Goal: Task Accomplishment & Management: Manage account settings

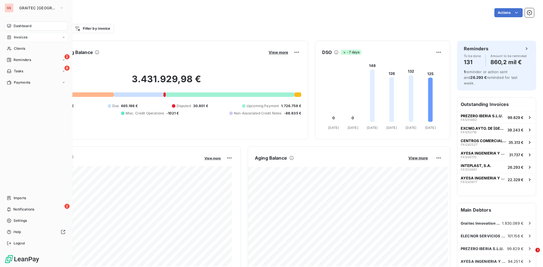
click at [16, 39] on span "Invoices" at bounding box center [21, 37] width 14 height 5
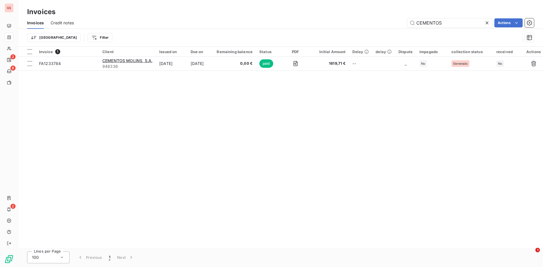
drag, startPoint x: 444, startPoint y: 26, endPoint x: 366, endPoint y: 19, distance: 78.7
click at [366, 19] on div "CEMENTOS Actions" at bounding box center [308, 22] width 454 height 9
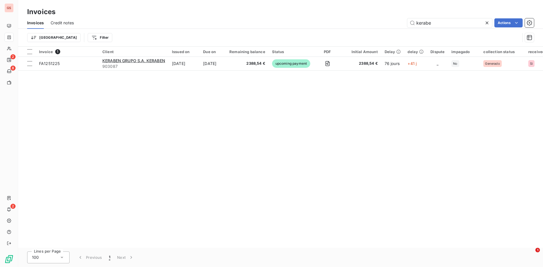
type input "kerabe"
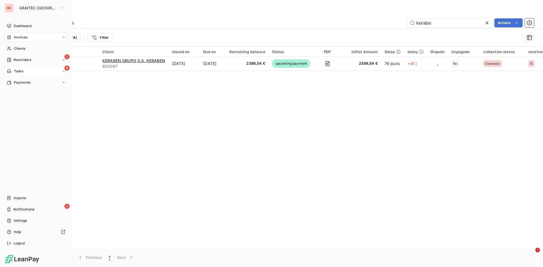
click at [24, 69] on div "8 Tasks" at bounding box center [36, 71] width 63 height 9
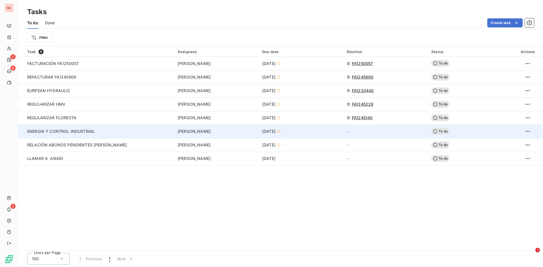
click at [107, 133] on div "ENERGIA Y CONTROL INDUSTRIAL" at bounding box center [81, 132] width 109 height 6
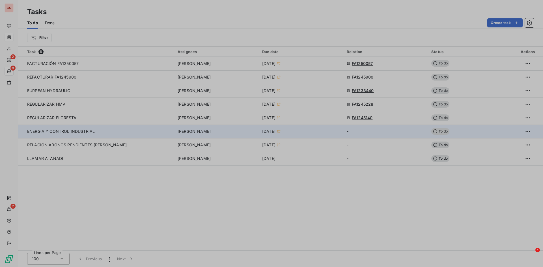
type input "[DATE]"
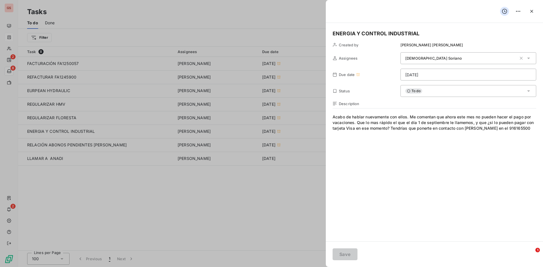
click at [472, 90] on div "To do" at bounding box center [469, 91] width 136 height 12
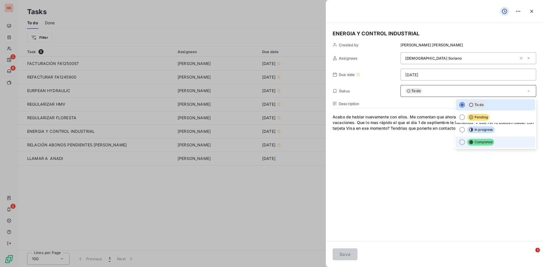
click at [475, 140] on span "Completed" at bounding box center [480, 142] width 27 height 7
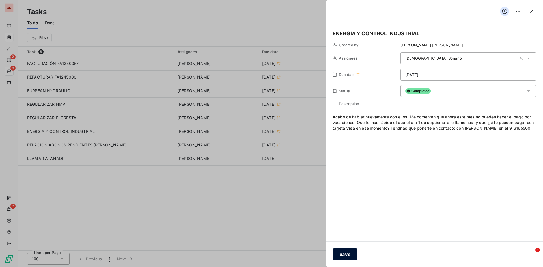
click at [349, 251] on button "Save" at bounding box center [345, 255] width 25 height 12
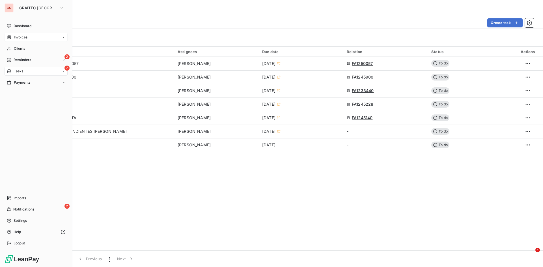
click at [18, 208] on span "Notifications" at bounding box center [23, 209] width 21 height 5
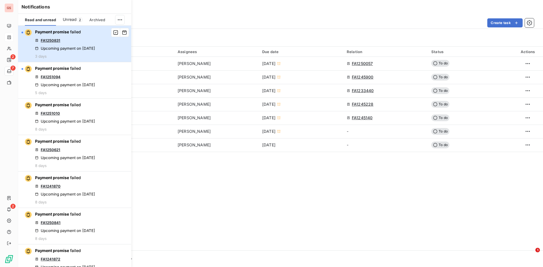
click at [63, 57] on div "Payment promise failed FA1250831 Upcoming payment on [DATE] 3 days" at bounding box center [65, 43] width 60 height 29
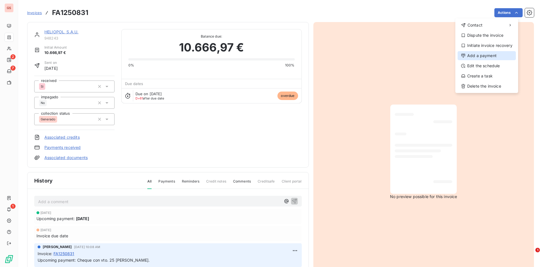
click at [495, 57] on div "Add a payment" at bounding box center [487, 55] width 58 height 9
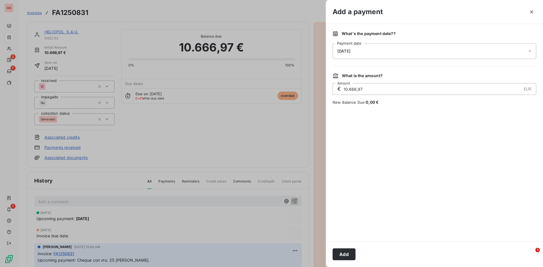
click at [399, 48] on div "[DATE]" at bounding box center [435, 51] width 204 height 16
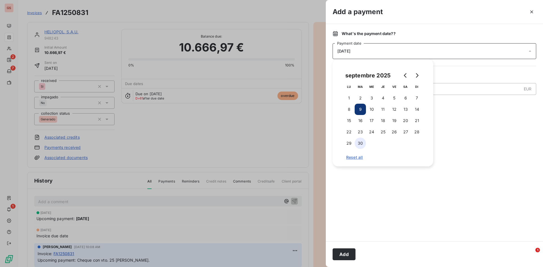
click at [365, 142] on button "30" at bounding box center [360, 143] width 11 height 11
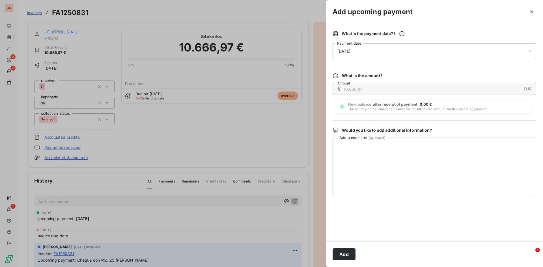
drag, startPoint x: 379, startPoint y: 229, endPoint x: 390, endPoint y: 231, distance: 11.7
click at [383, 229] on div at bounding box center [435, 218] width 204 height 31
drag, startPoint x: 368, startPoint y: 173, endPoint x: 371, endPoint y: 171, distance: 3.9
click at [370, 173] on textarea "Add a comment ( optional )" at bounding box center [435, 167] width 204 height 59
type textarea "p"
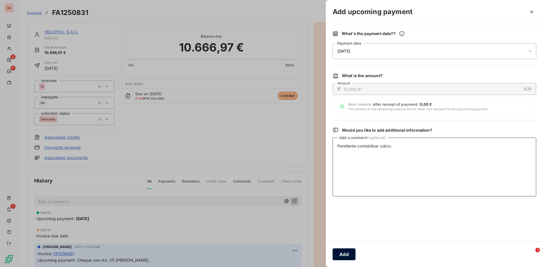
type textarea "Pendiente contabilizar cobro."
drag, startPoint x: 351, startPoint y: 255, endPoint x: 348, endPoint y: 260, distance: 5.9
click at [348, 259] on button "Add" at bounding box center [344, 255] width 23 height 12
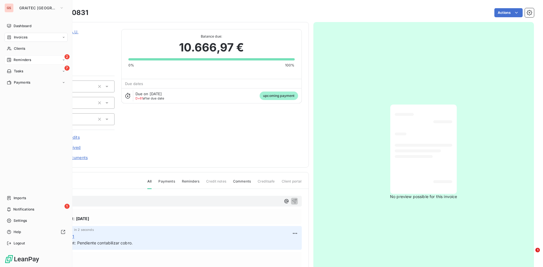
click at [29, 64] on div "2 Reminders" at bounding box center [36, 59] width 63 height 9
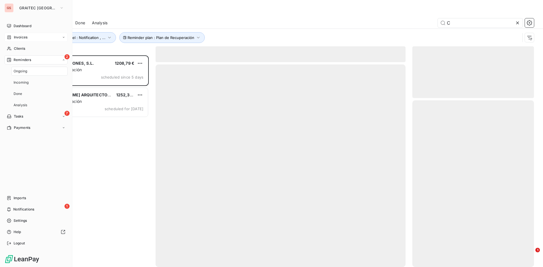
scroll to position [208, 117]
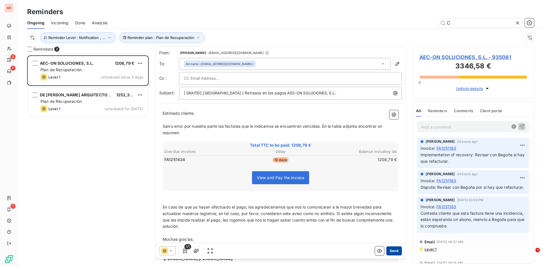
click at [396, 250] on button "Send" at bounding box center [394, 251] width 16 height 9
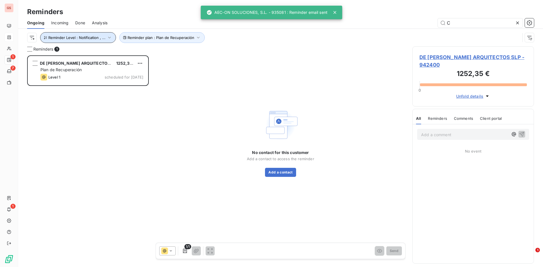
click at [110, 36] on icon "button" at bounding box center [110, 38] width 6 height 6
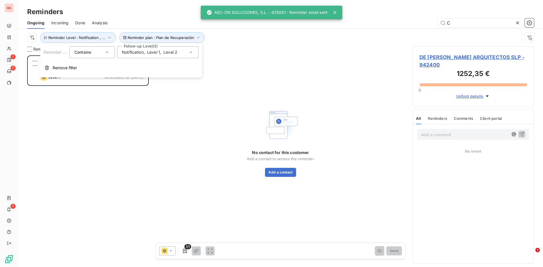
click at [150, 52] on span "Level 1" at bounding box center [153, 53] width 13 height 6
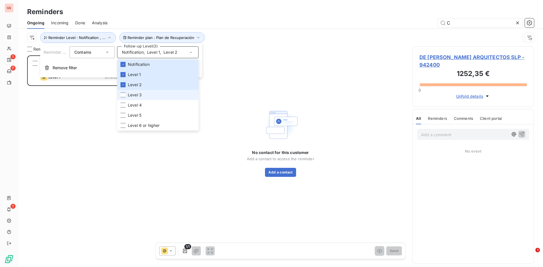
click at [151, 98] on li "Level 3" at bounding box center [157, 95] width 81 height 10
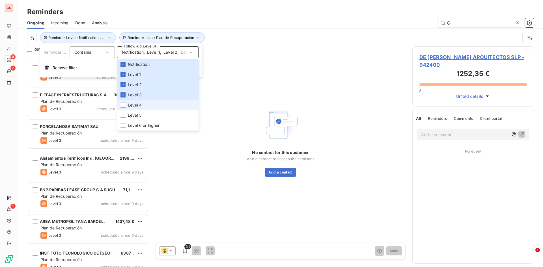
scroll to position [208, 117]
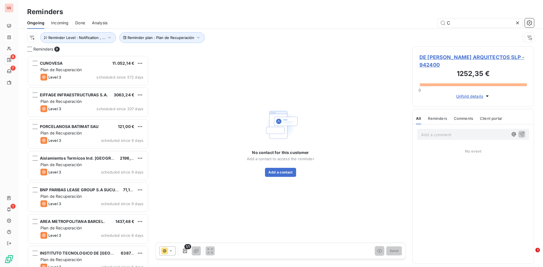
click at [258, 31] on div "Reminder plan : Plan de Recuperación Reminder Level : Notification , ..." at bounding box center [280, 38] width 507 height 18
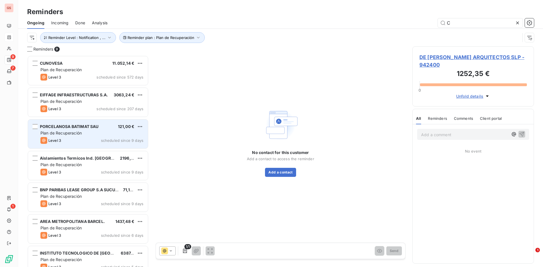
click at [97, 139] on div "Level 3 scheduled since 9 days" at bounding box center [91, 140] width 103 height 7
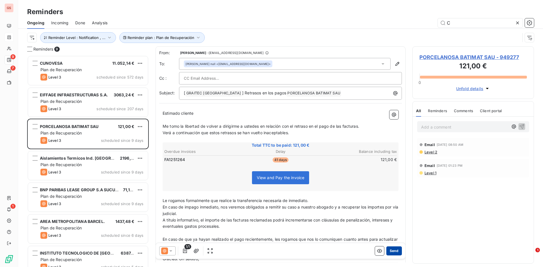
click at [396, 251] on button "Send" at bounding box center [394, 251] width 16 height 9
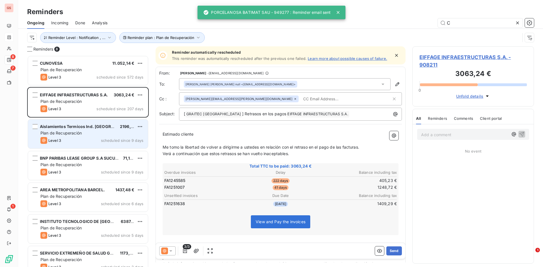
click at [78, 125] on span "Aislamientos Termicos Ind. [GEOGRAPHIC_DATA]." at bounding box center [89, 126] width 98 height 5
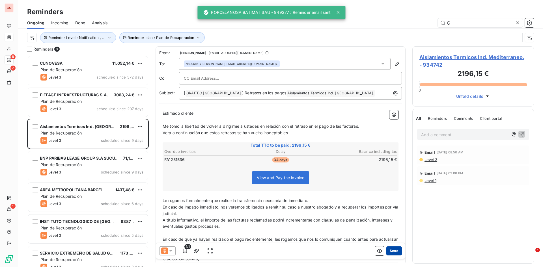
click at [390, 250] on button "Send" at bounding box center [394, 251] width 16 height 9
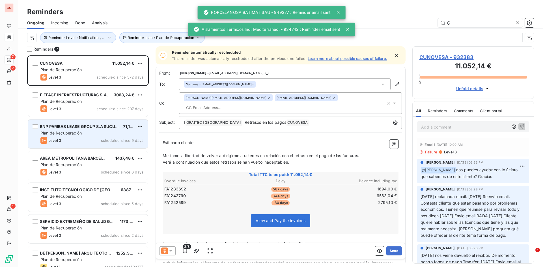
click at [99, 145] on div "BNP PARIBAS LEASE GROUP S.A SUCURSAL EN 71,12 € Plan de Recuperación Level 3 sc…" at bounding box center [88, 134] width 120 height 29
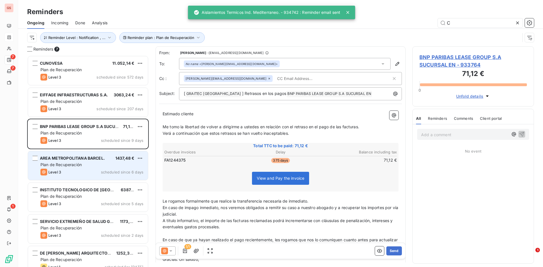
click at [103, 160] on span "AREA METROPOLITANA BARCEL." at bounding box center [72, 158] width 65 height 5
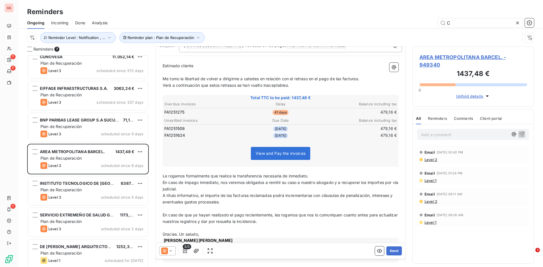
scroll to position [10, 0]
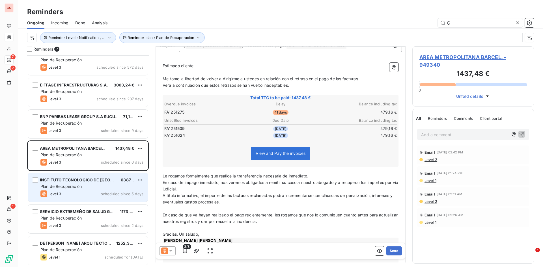
click at [85, 192] on div "Level 3 scheduled since 5 days" at bounding box center [91, 194] width 103 height 7
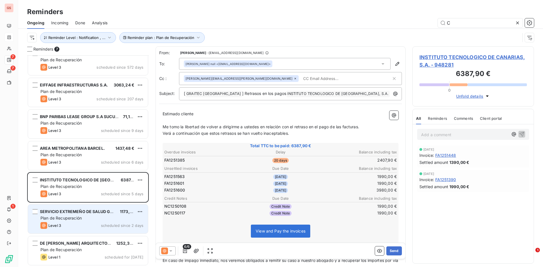
click at [78, 225] on div "Level 3 scheduled since 2 days" at bounding box center [91, 225] width 103 height 7
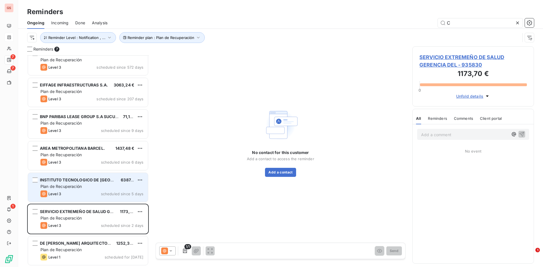
click at [89, 198] on div "INSTITUTO TECNOLOGICO DE [GEOGRAPHIC_DATA], S.A. 6387,90 € Plan de Recuperación…" at bounding box center [88, 187] width 120 height 29
